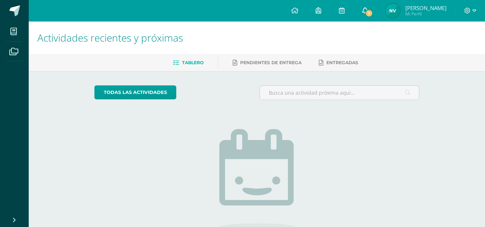
click at [373, 10] on span "1" at bounding box center [369, 13] width 8 height 8
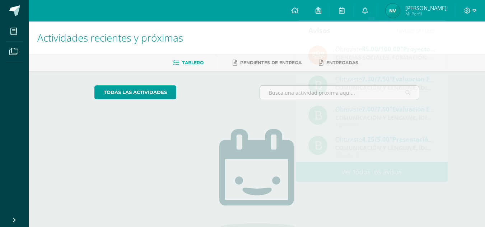
click at [224, 115] on div "No tienes actividades Échale un vistazo a los demás períodos o sal y disfruta d…" at bounding box center [256, 188] width 143 height 164
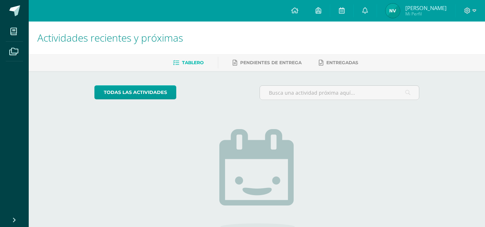
click at [394, 15] on img at bounding box center [392, 11] width 14 height 14
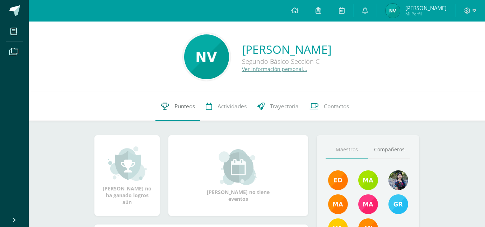
click at [175, 105] on span "Punteos" at bounding box center [184, 107] width 20 height 8
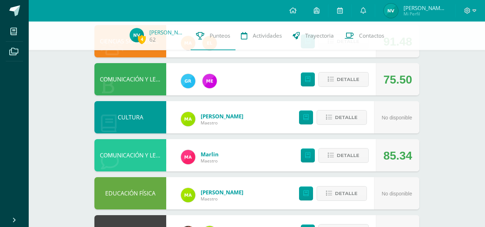
scroll to position [278, 0]
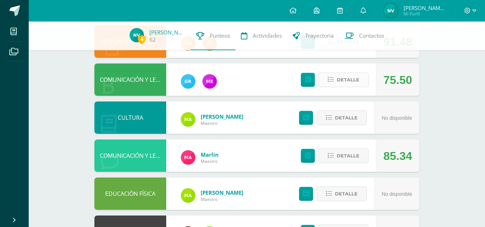
click at [341, 79] on span "Detalle" at bounding box center [347, 79] width 23 height 13
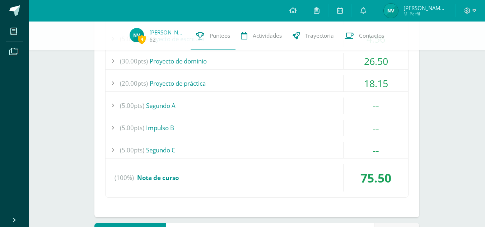
scroll to position [414, 0]
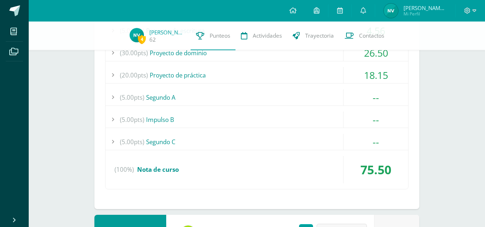
click at [244, 90] on div "(5.00pts) Segundo A" at bounding box center [256, 97] width 302 height 16
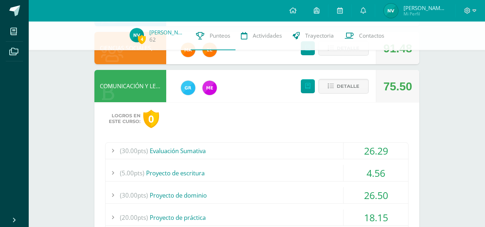
scroll to position [271, 0]
click at [353, 83] on span "Detalle" at bounding box center [347, 86] width 23 height 13
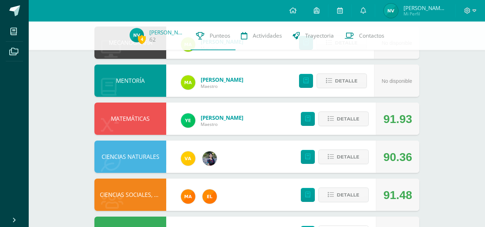
scroll to position [122, 0]
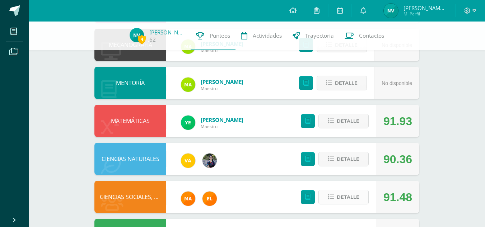
click at [349, 201] on span "Detalle" at bounding box center [347, 196] width 23 height 13
click at [349, 201] on button "Detalle" at bounding box center [343, 197] width 50 height 15
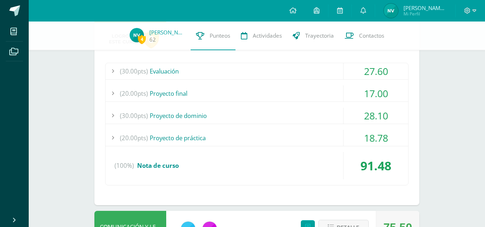
scroll to position [313, 0]
click at [296, 136] on div "(20.00pts) Proyecto de práctica" at bounding box center [256, 137] width 302 height 16
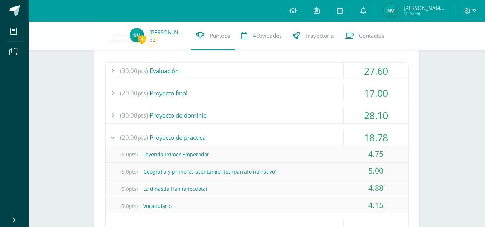
click at [286, 113] on div "(30.00pts) Proyecto de dominio" at bounding box center [256, 115] width 302 height 16
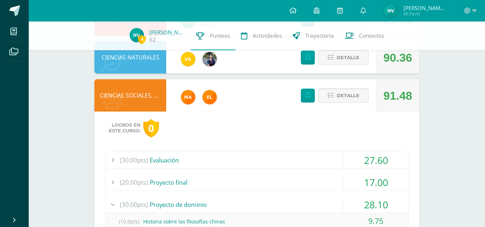
scroll to position [224, 0]
click at [338, 97] on span "Detalle" at bounding box center [347, 95] width 23 height 13
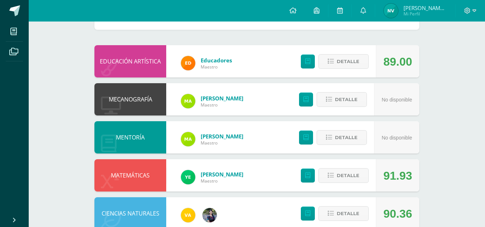
scroll to position [0, 0]
